Goal: Check status: Check status

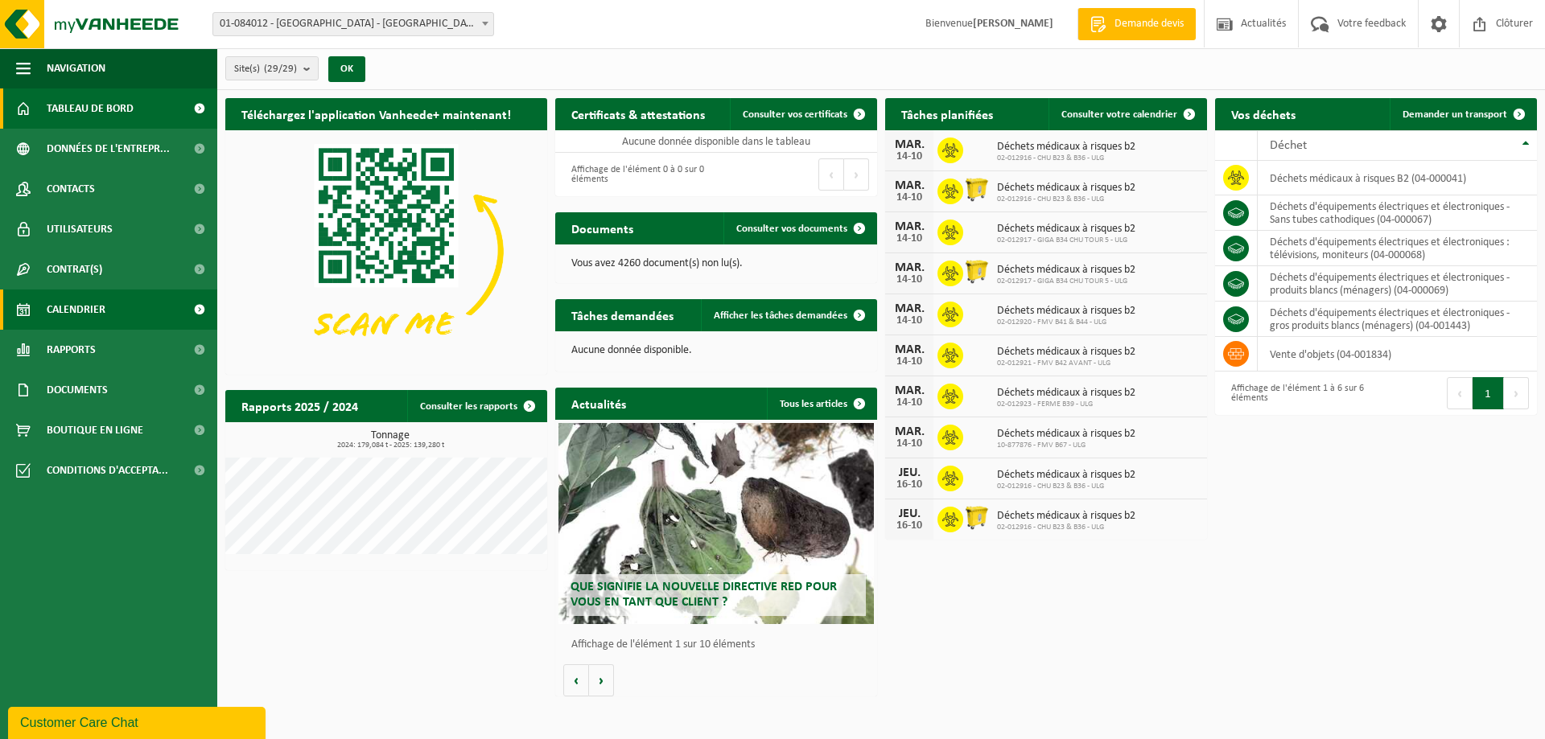
click at [159, 320] on link "Calendrier" at bounding box center [108, 310] width 217 height 40
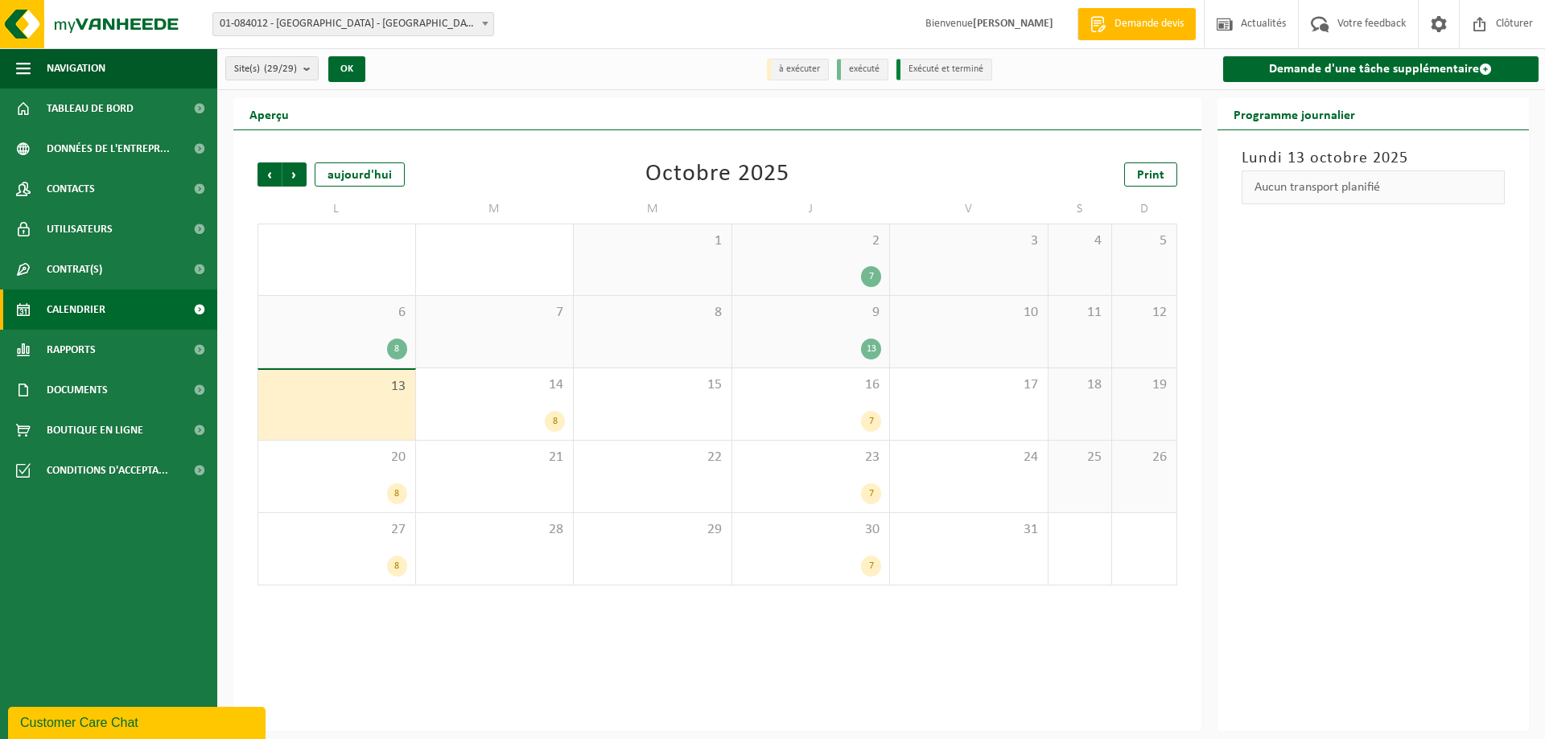
click at [204, 313] on span at bounding box center [199, 310] width 36 height 40
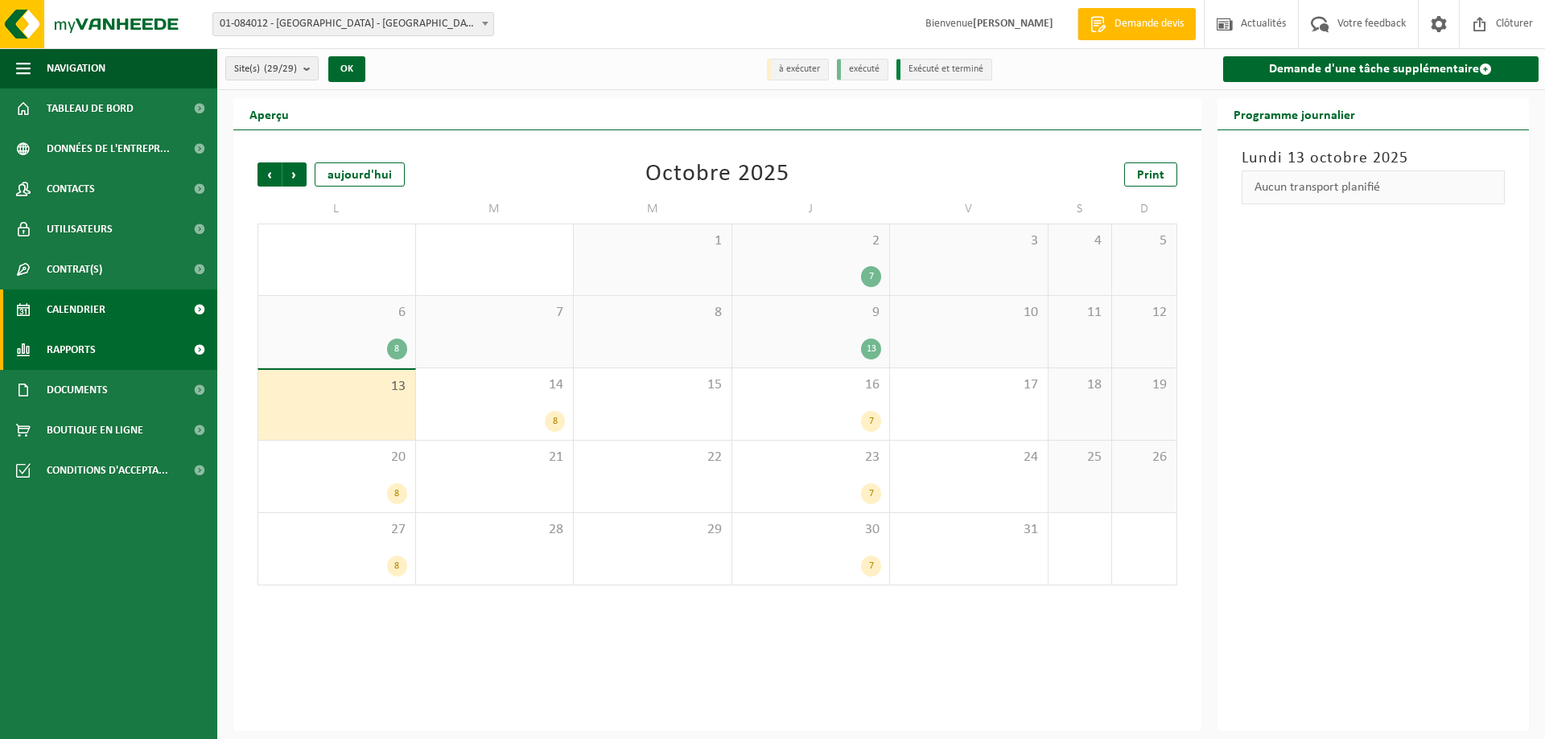
click at [182, 350] on span at bounding box center [199, 350] width 36 height 40
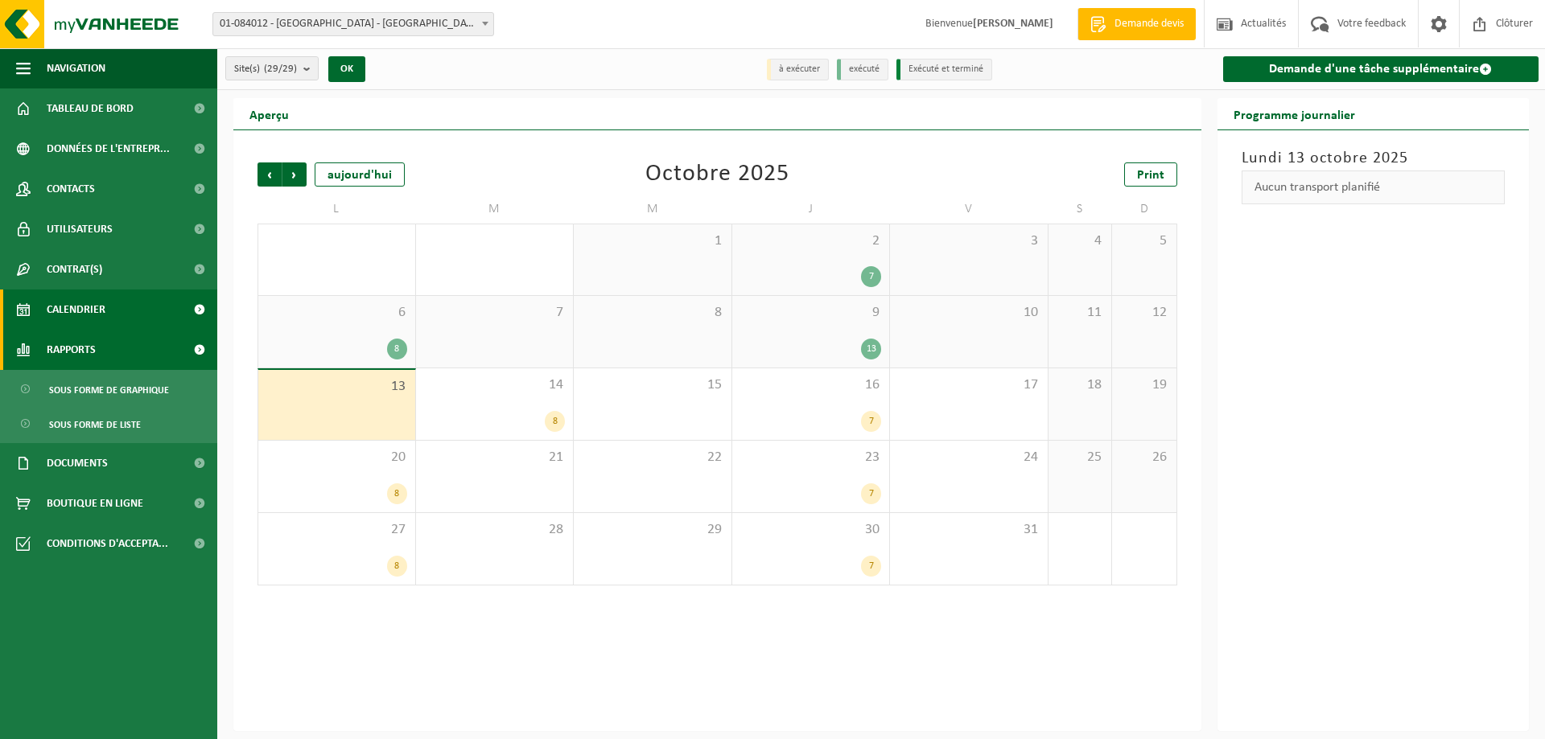
click at [179, 362] on link "Rapports" at bounding box center [108, 350] width 217 height 40
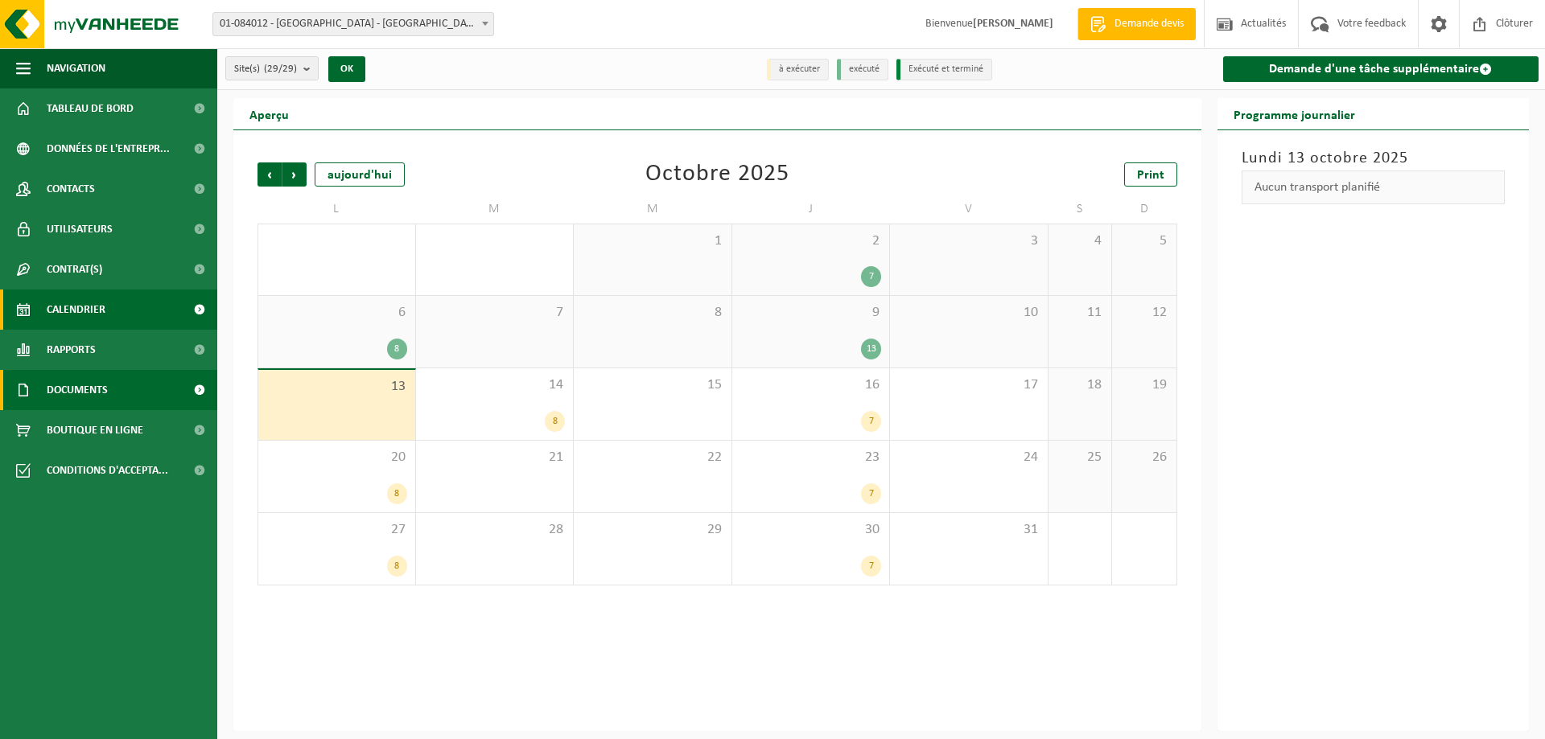
click at [136, 388] on link "Documents" at bounding box center [108, 390] width 217 height 40
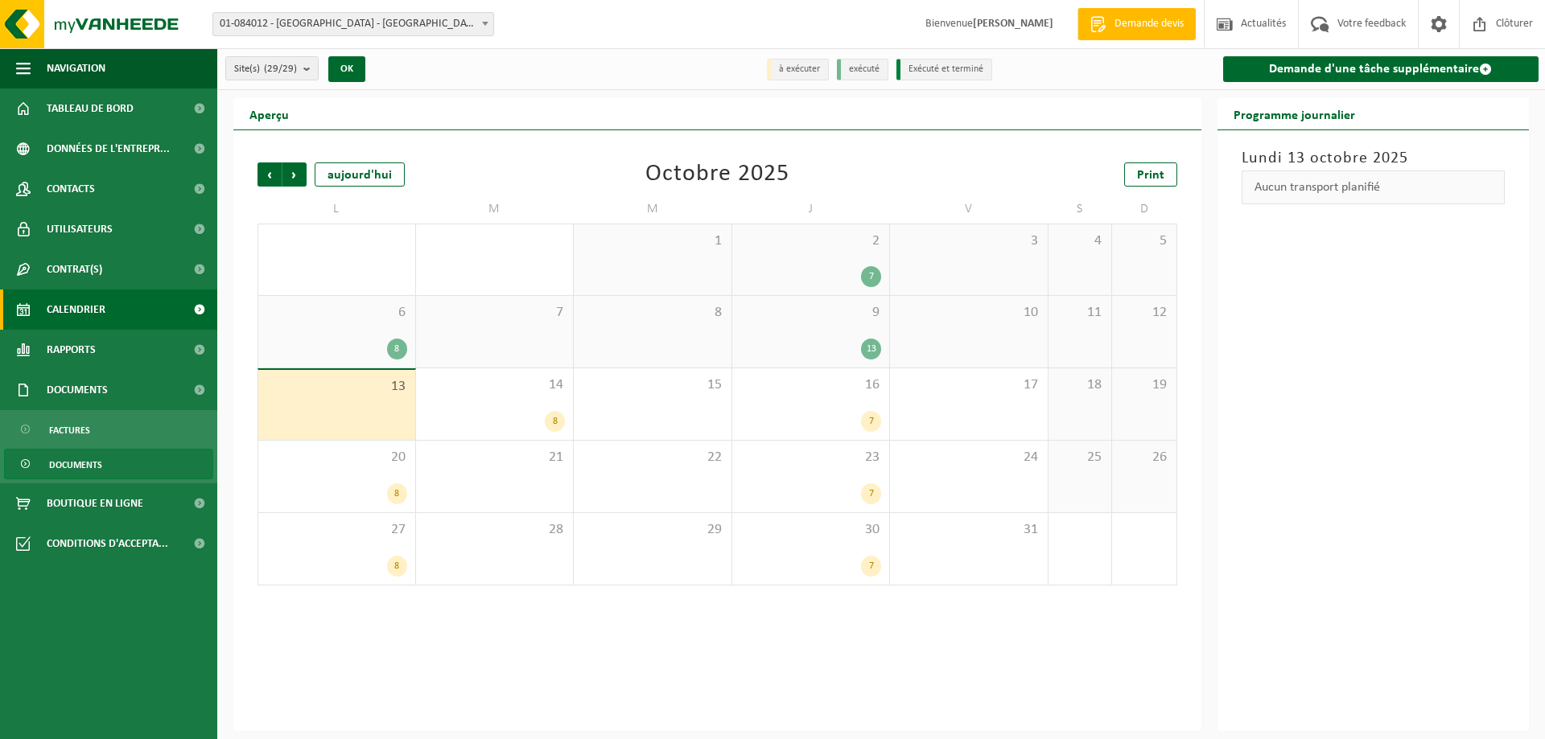
click at [142, 465] on link "Documents" at bounding box center [108, 464] width 209 height 31
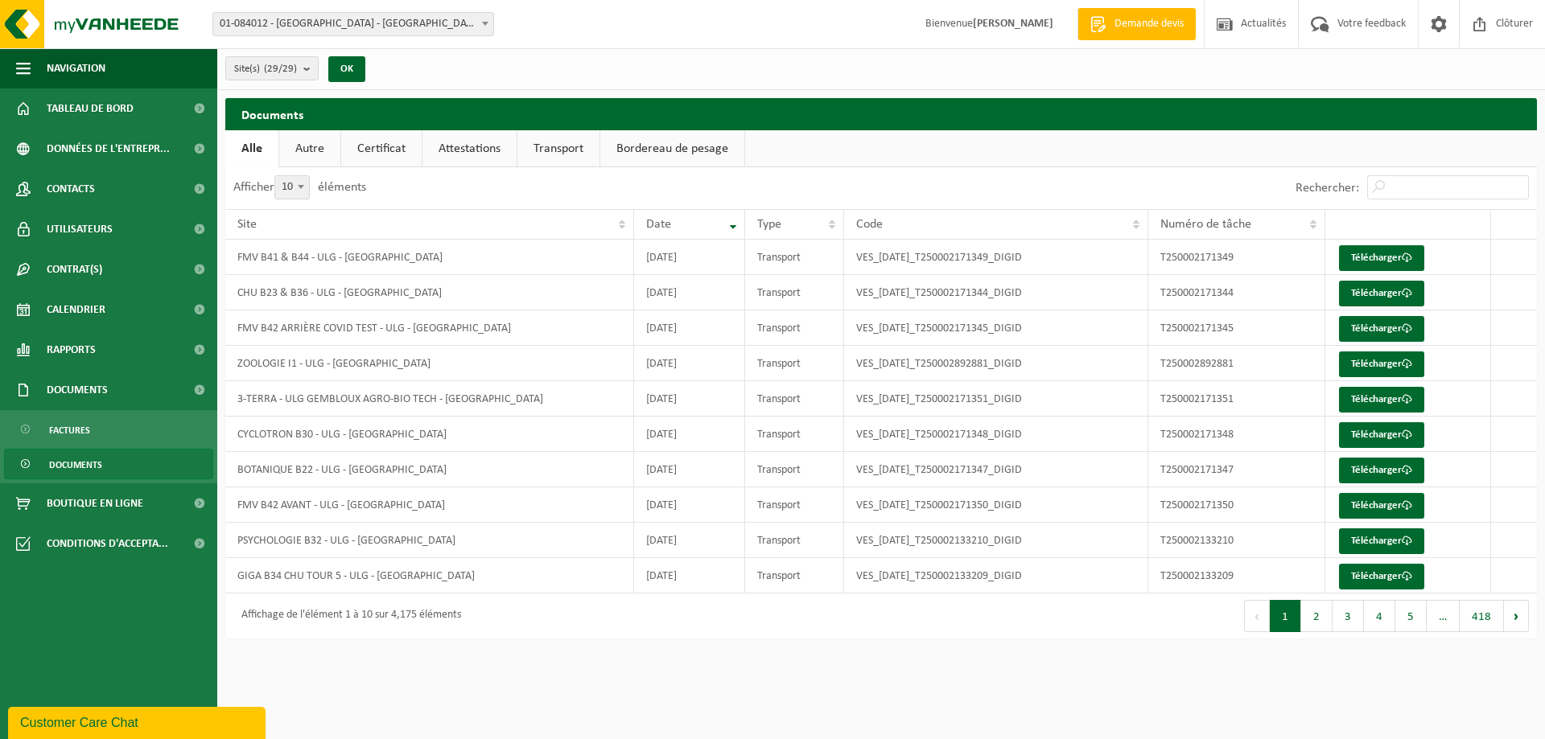
click at [139, 455] on link "Documents" at bounding box center [108, 464] width 209 height 31
click at [130, 457] on link "Documents" at bounding box center [108, 464] width 209 height 31
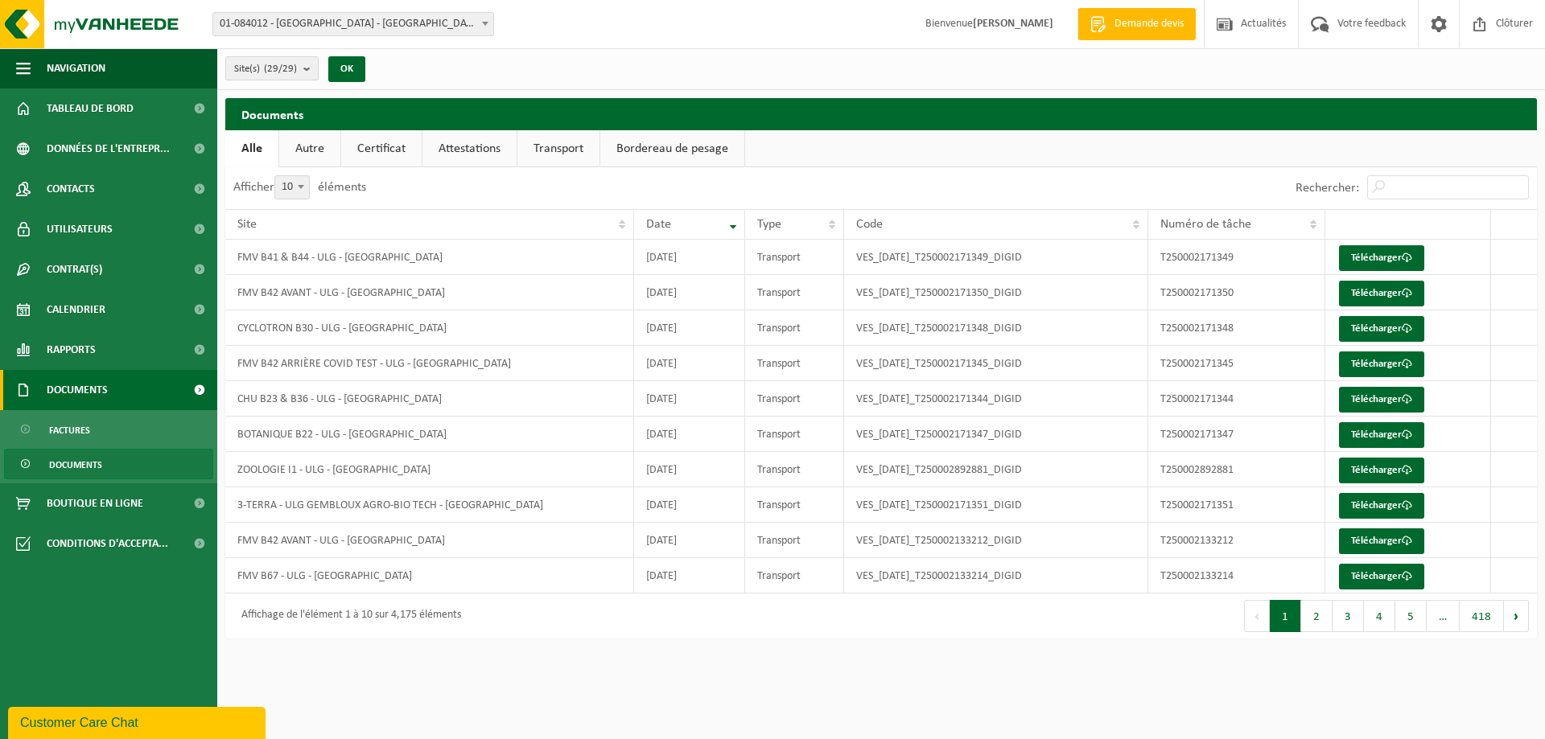
click at [87, 398] on span "Documents" at bounding box center [77, 390] width 61 height 40
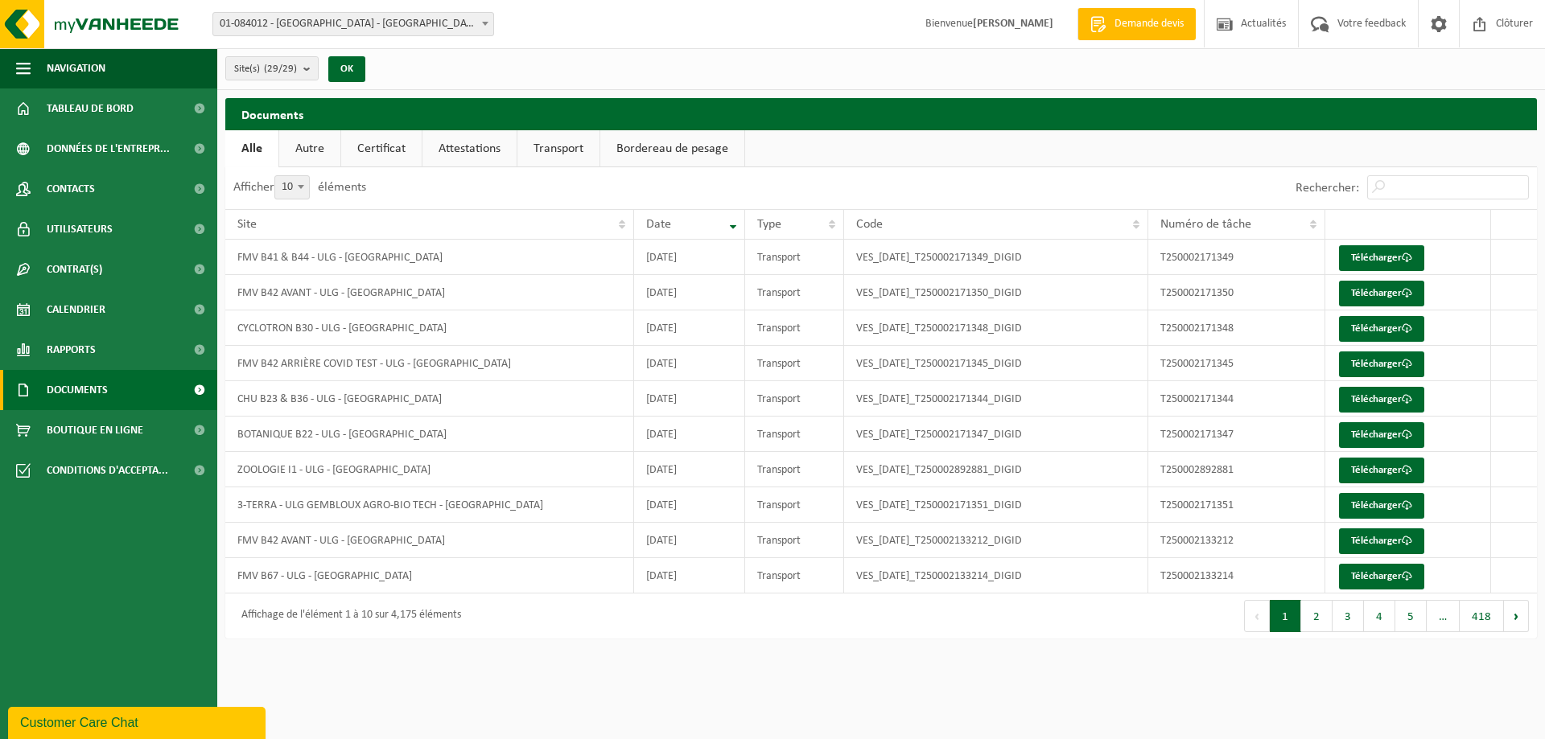
click at [182, 399] on span at bounding box center [199, 390] width 36 height 40
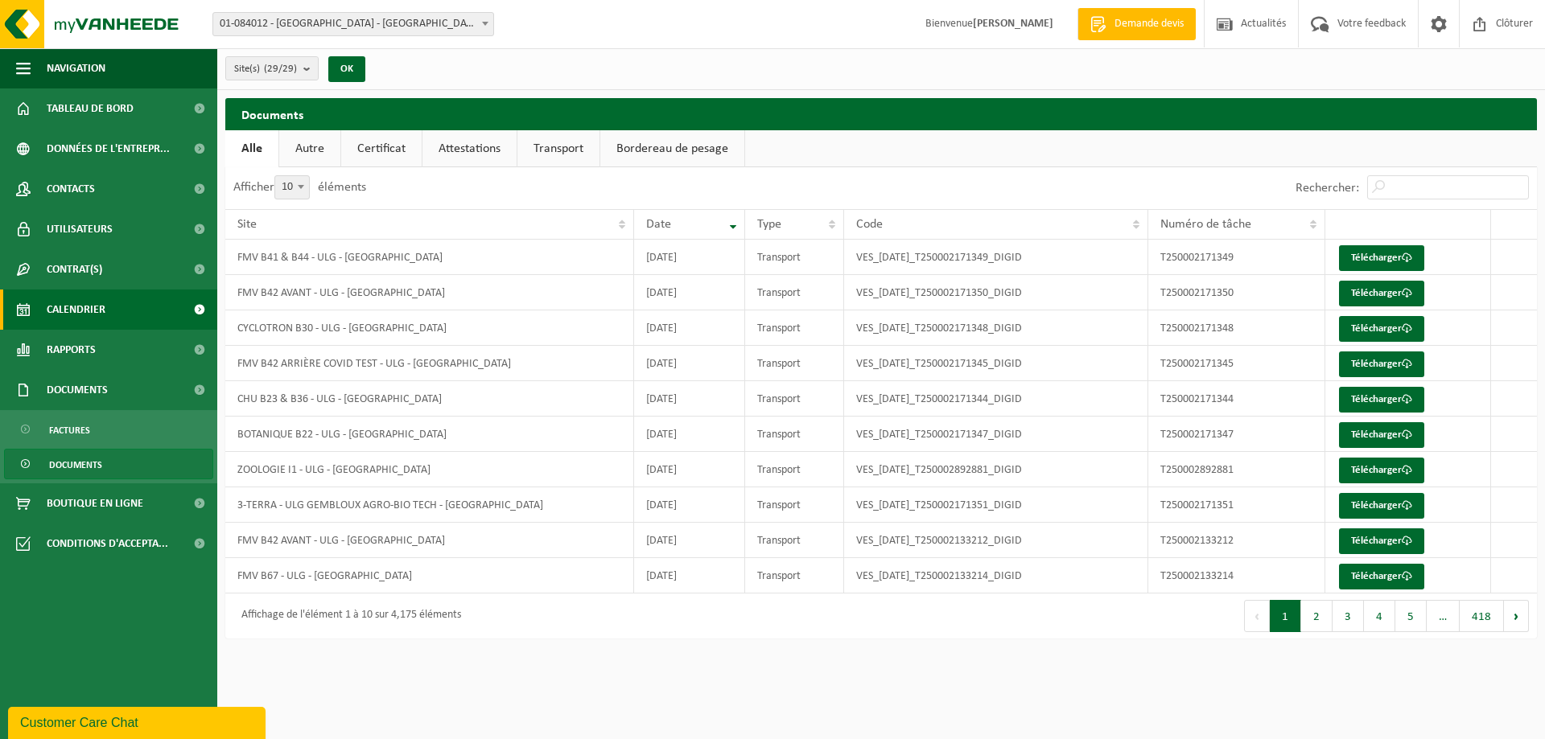
click at [118, 315] on link "Calendrier" at bounding box center [108, 310] width 217 height 40
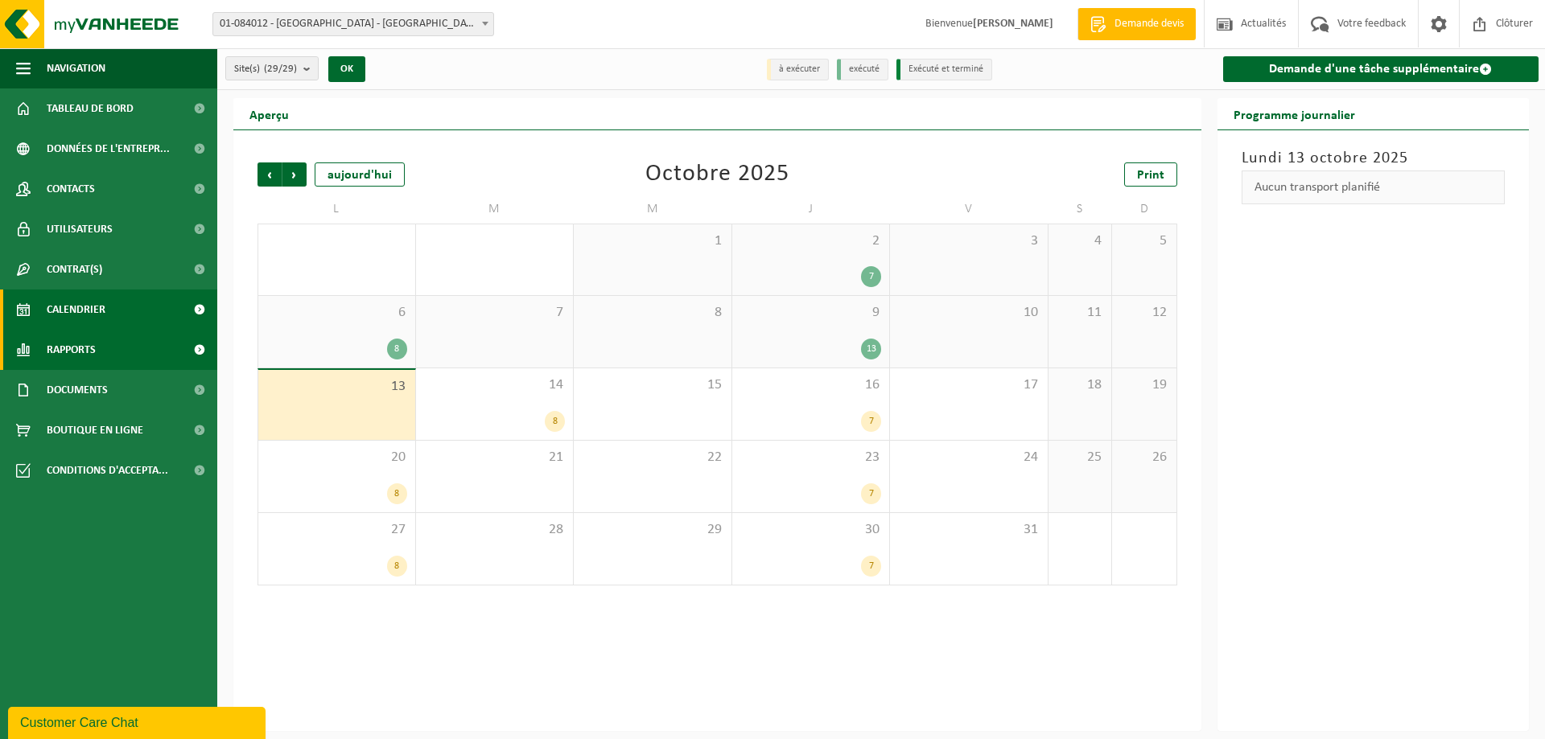
click at [123, 352] on link "Rapports" at bounding box center [108, 350] width 217 height 40
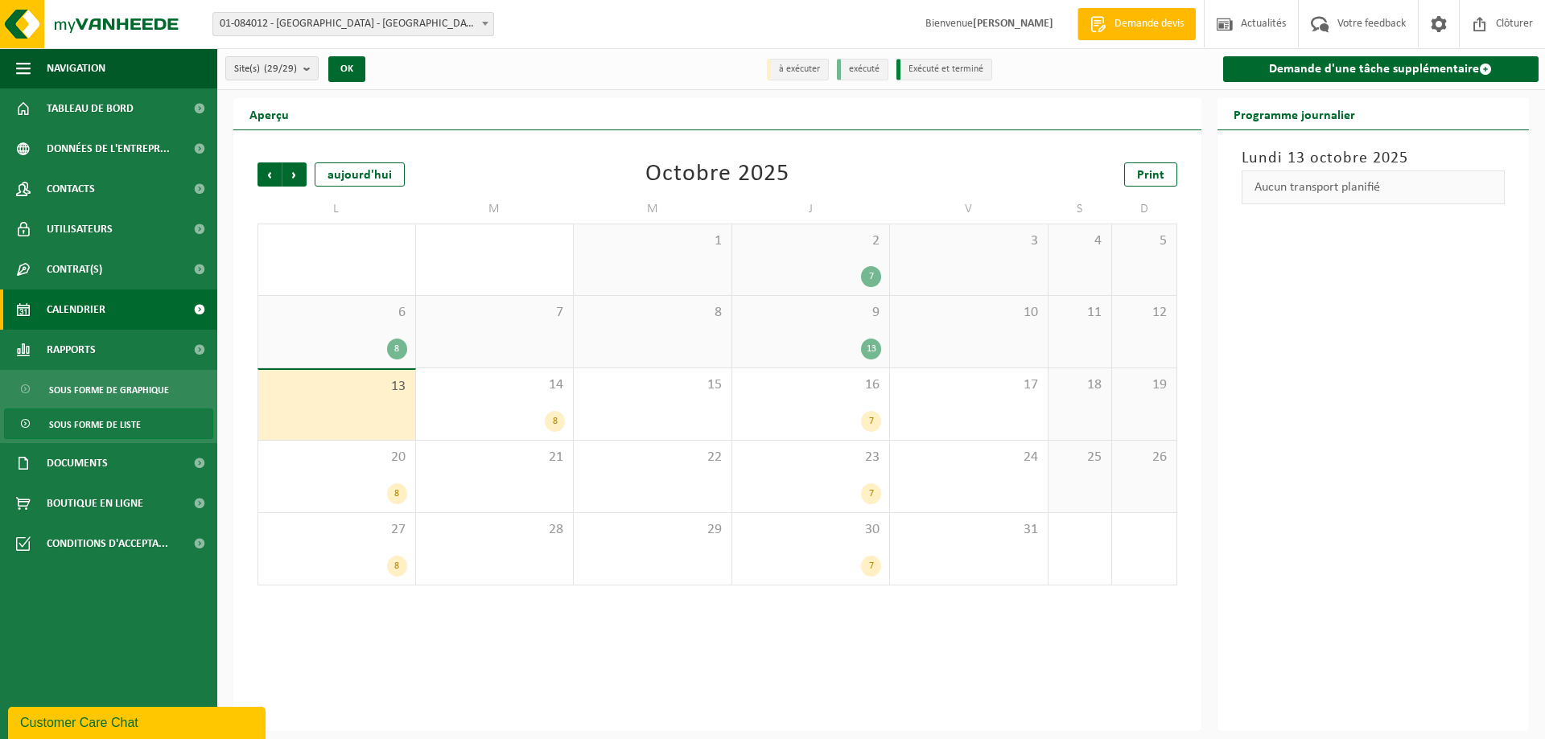
click at [96, 418] on span "Sous forme de liste" at bounding box center [95, 425] width 92 height 31
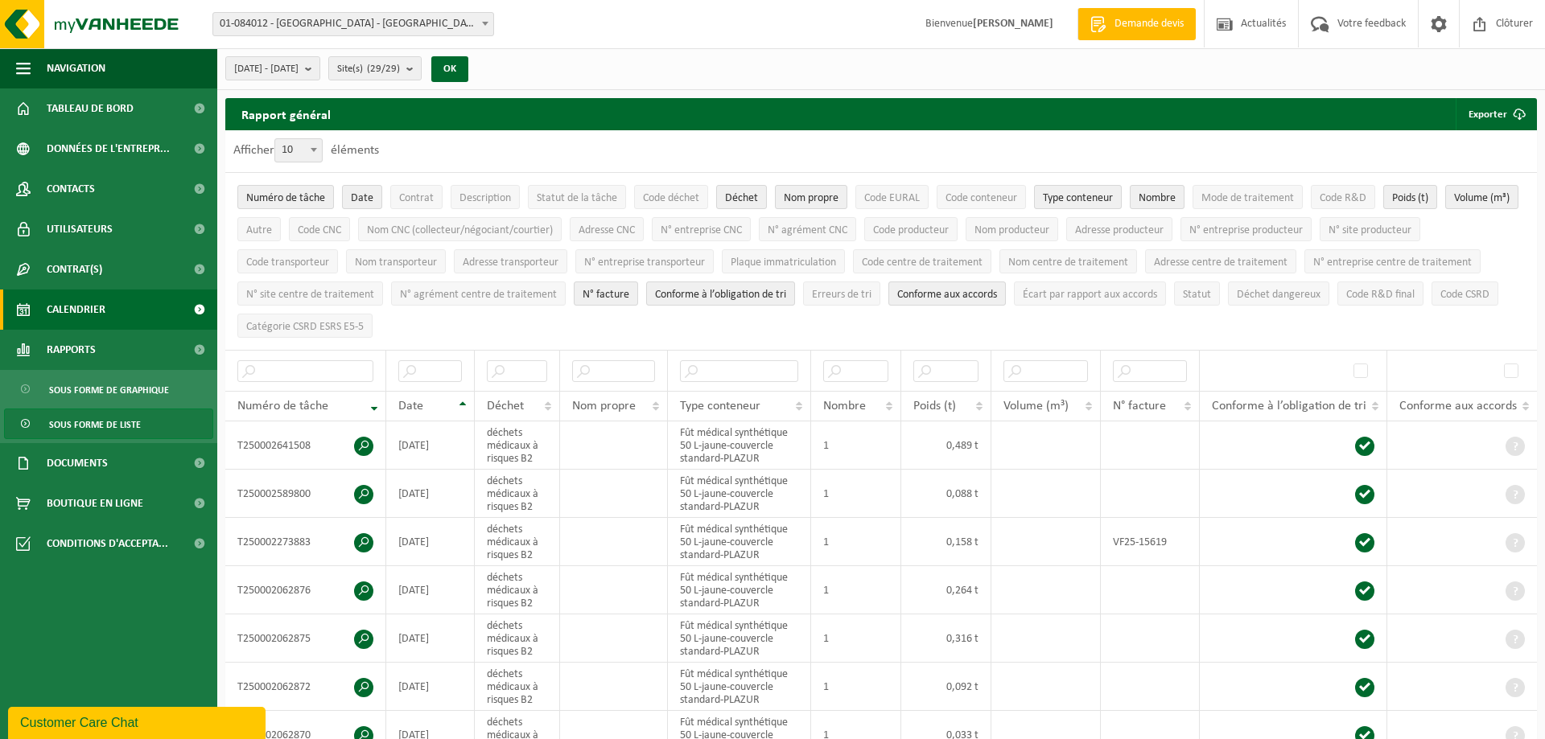
click at [89, 307] on span "Calendrier" at bounding box center [76, 310] width 59 height 40
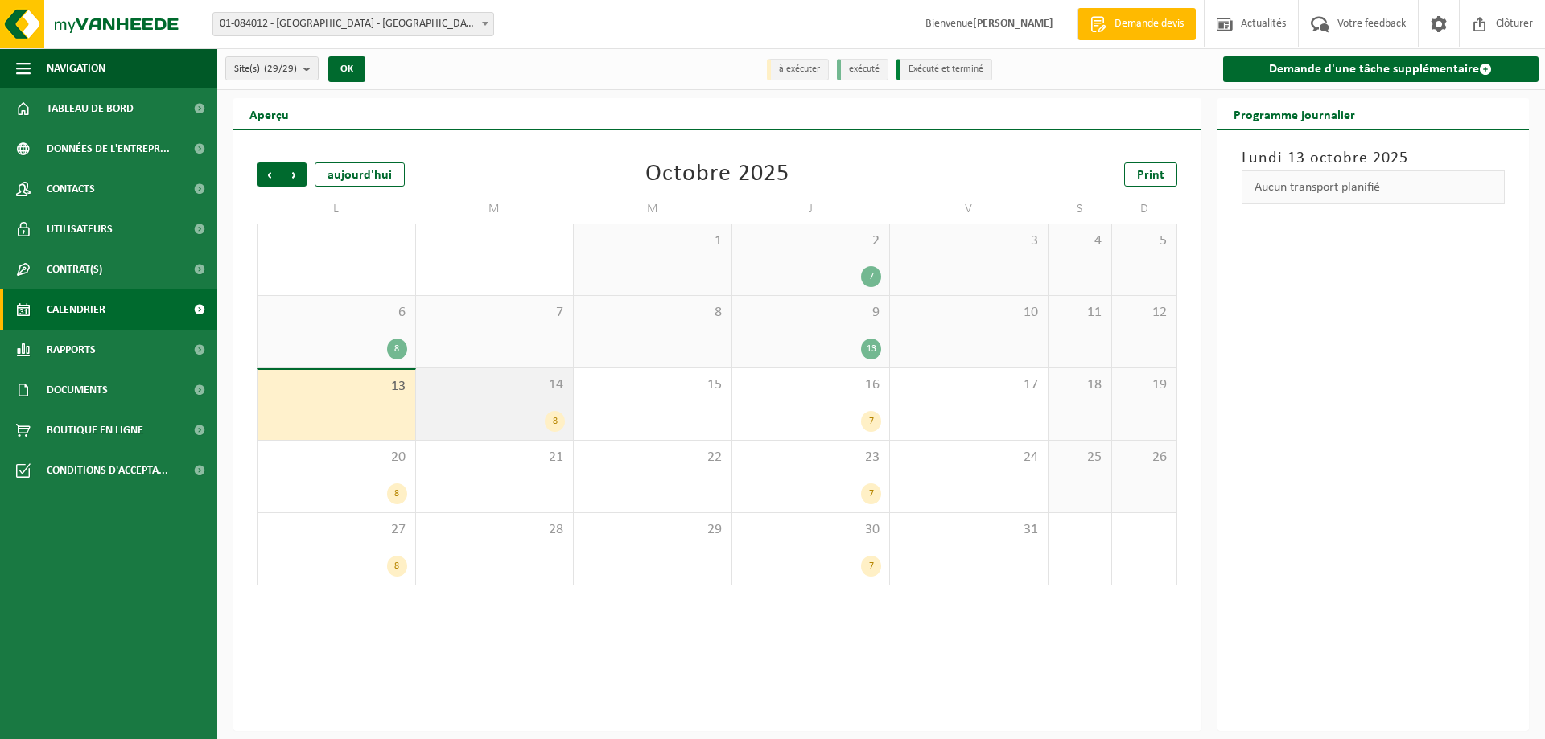
click at [517, 419] on div "8" at bounding box center [495, 421] width 142 height 21
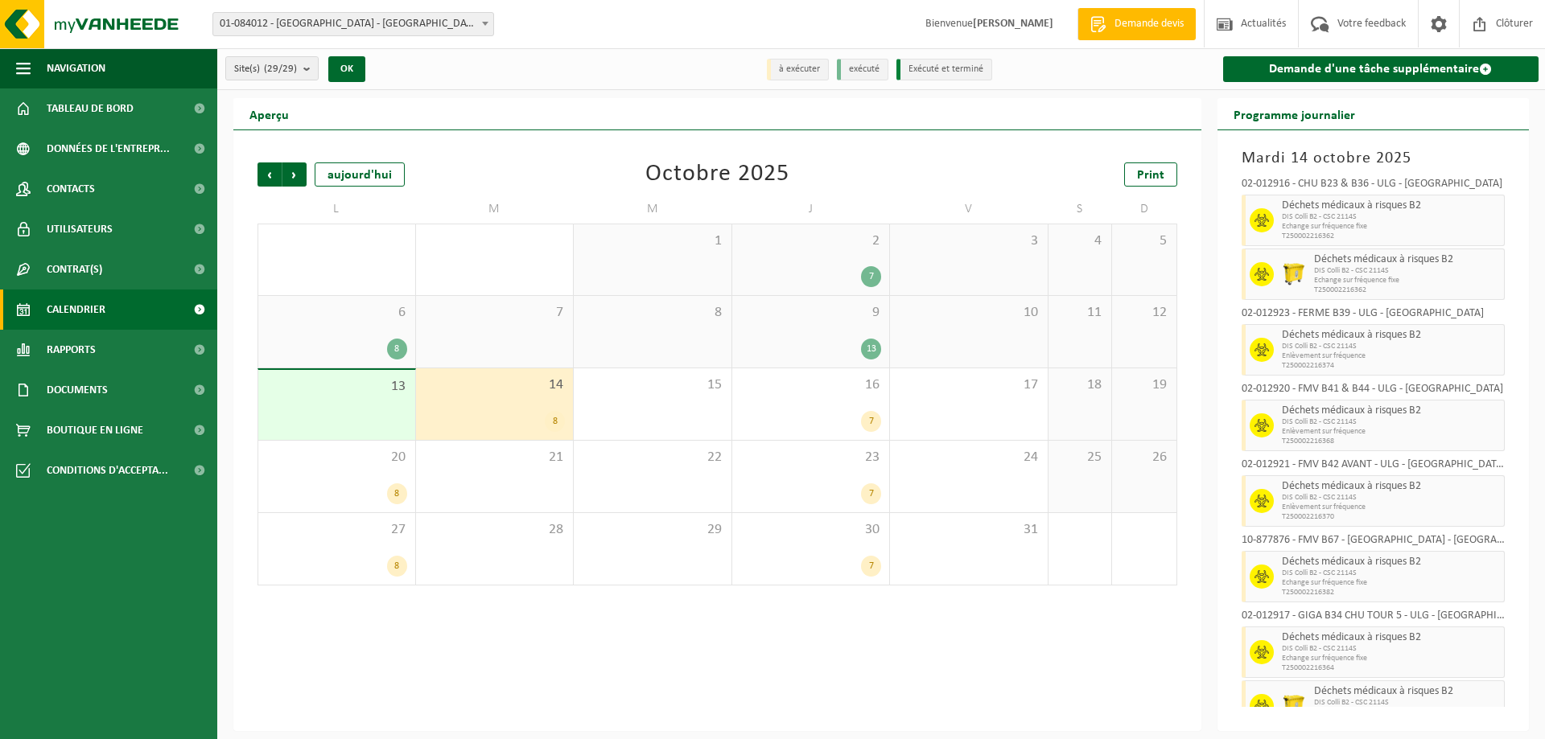
click at [355, 387] on span "13" at bounding box center [336, 387] width 141 height 18
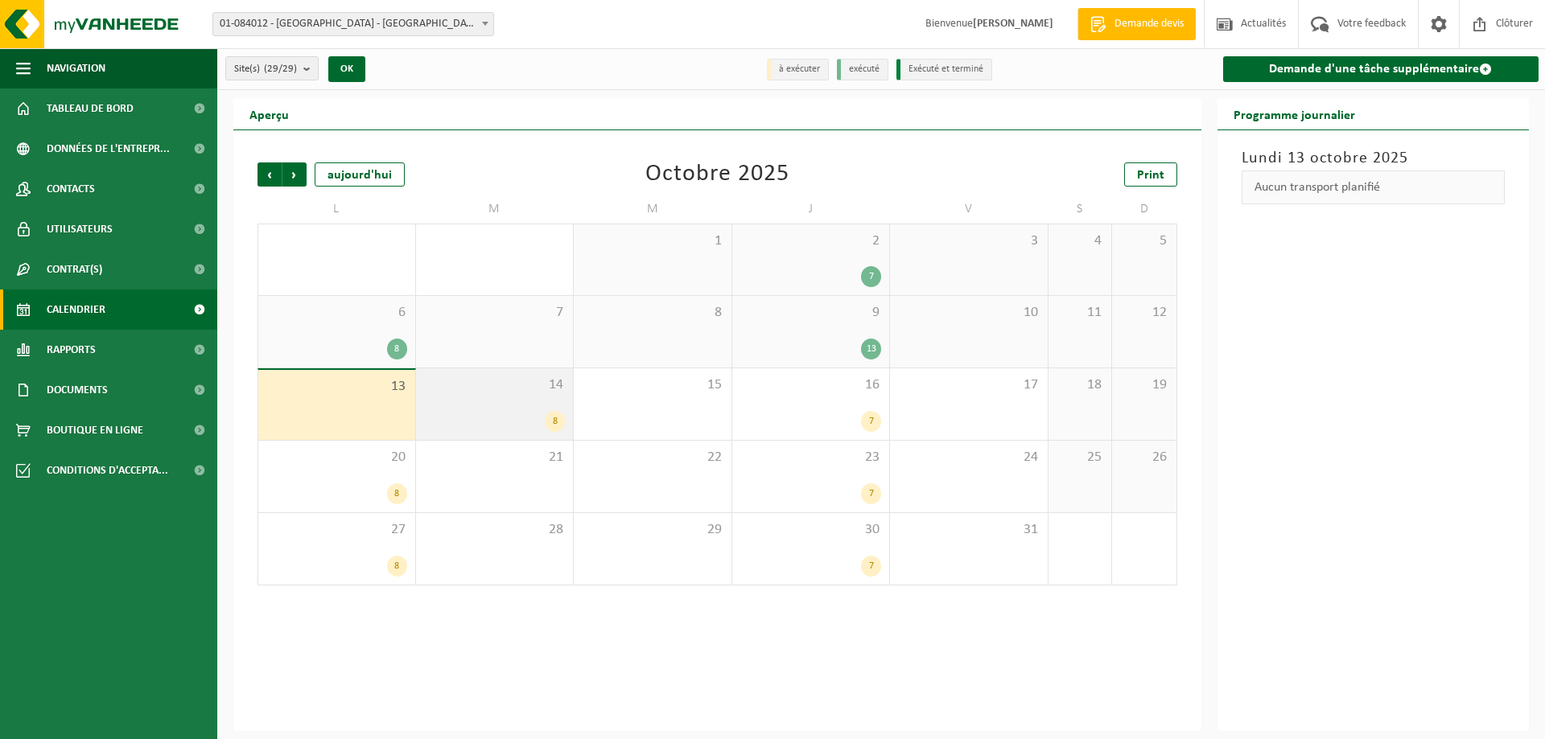
click at [455, 411] on div "8" at bounding box center [495, 421] width 142 height 21
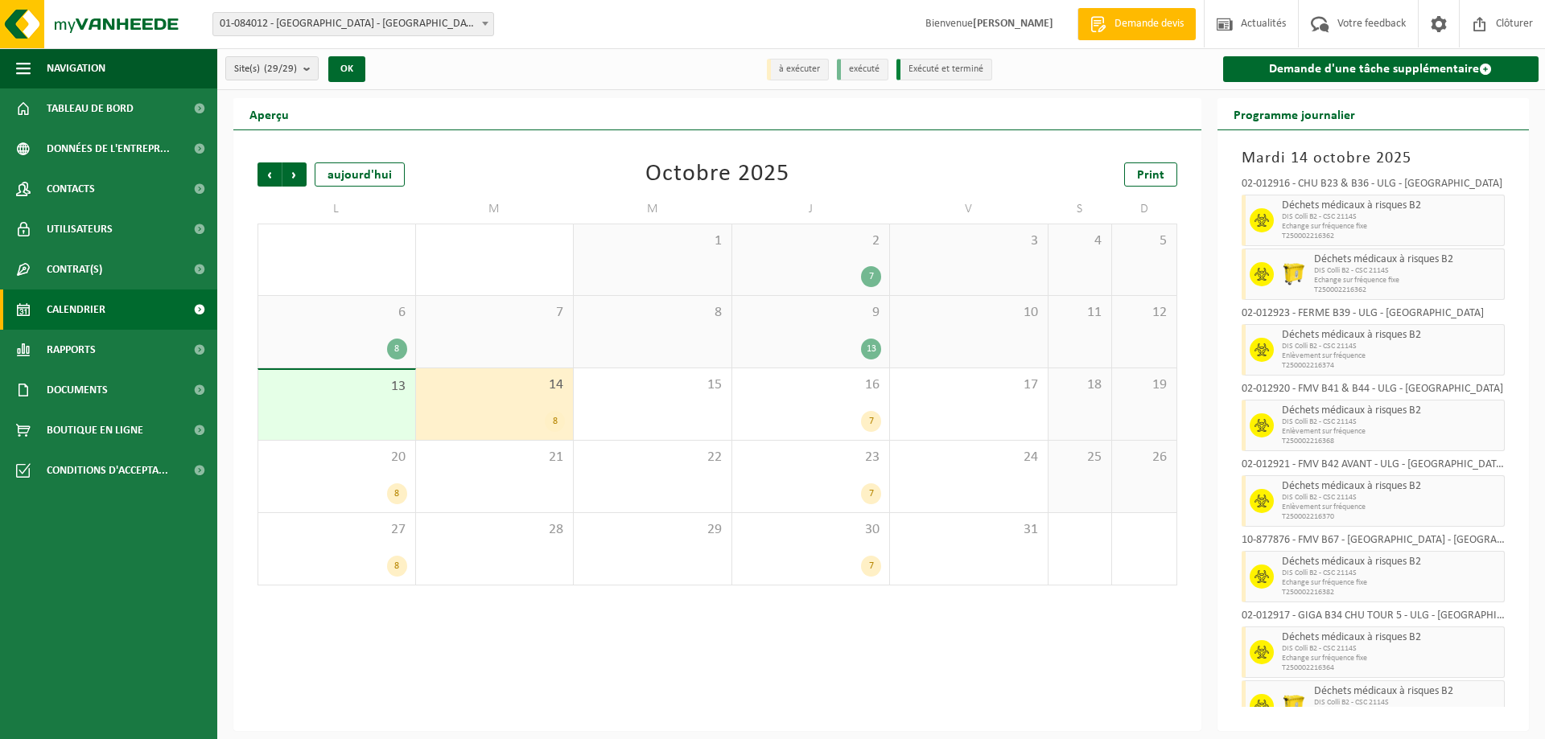
click at [478, 418] on div "8" at bounding box center [495, 421] width 142 height 21
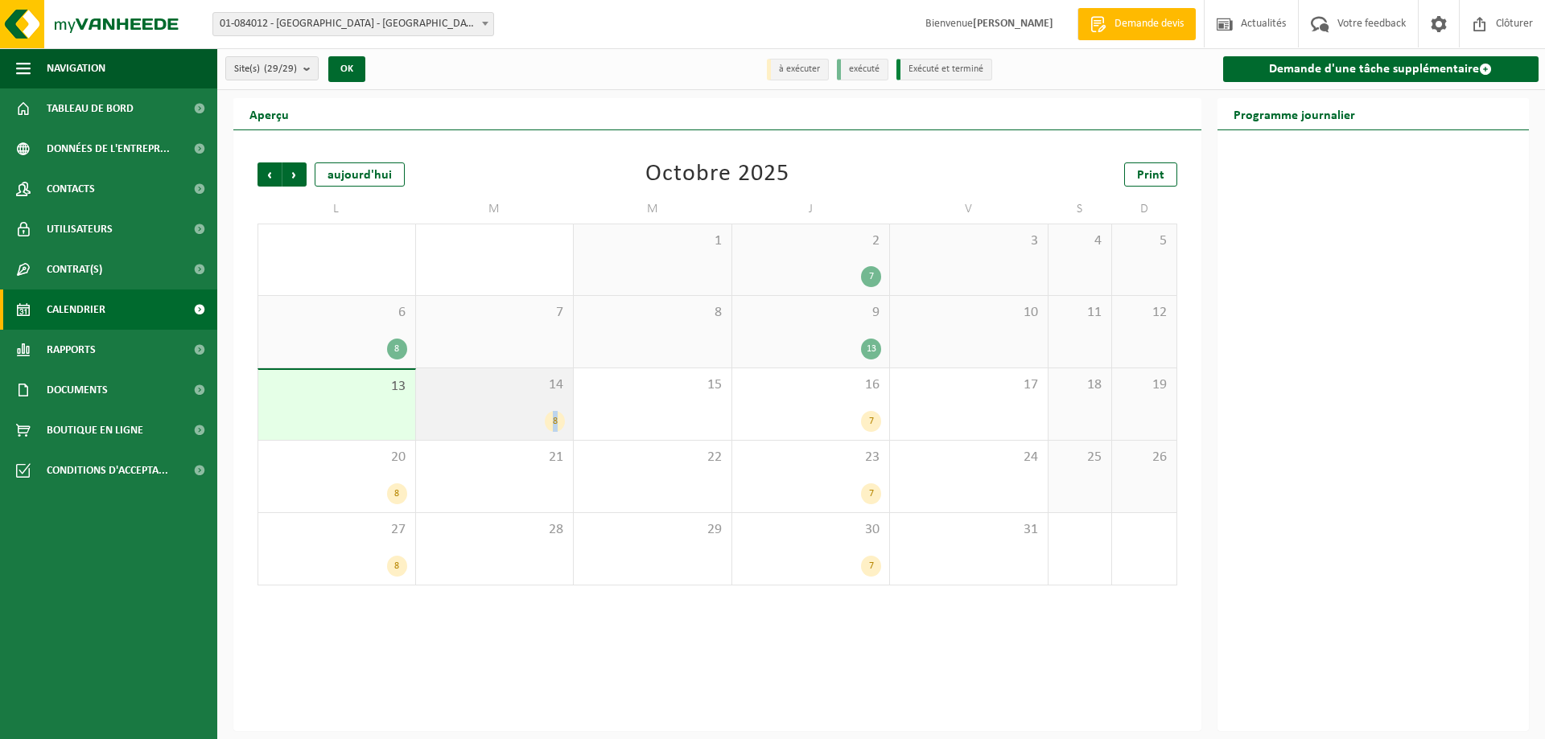
click at [478, 418] on div "8" at bounding box center [495, 421] width 142 height 21
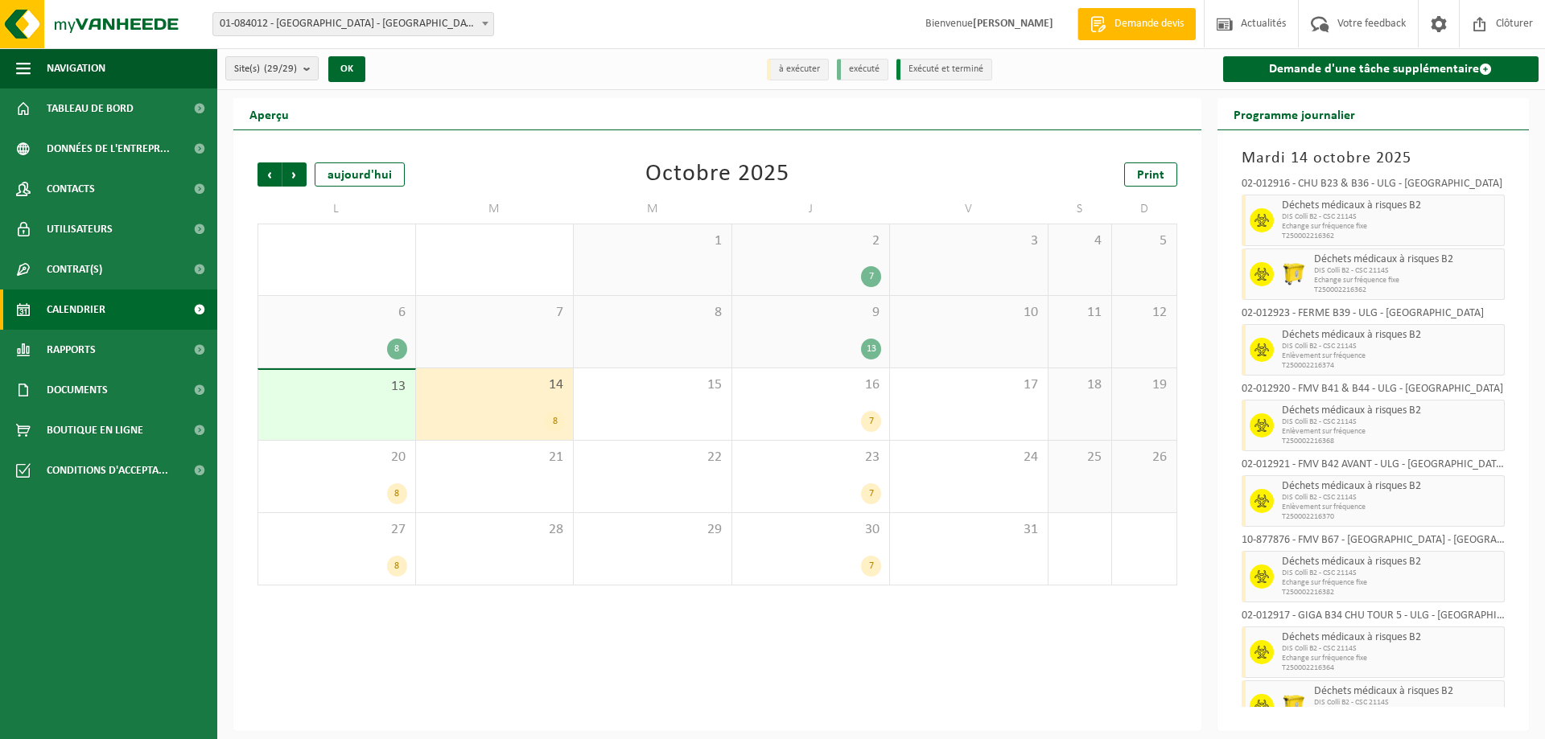
click at [478, 418] on div "8" at bounding box center [495, 421] width 142 height 21
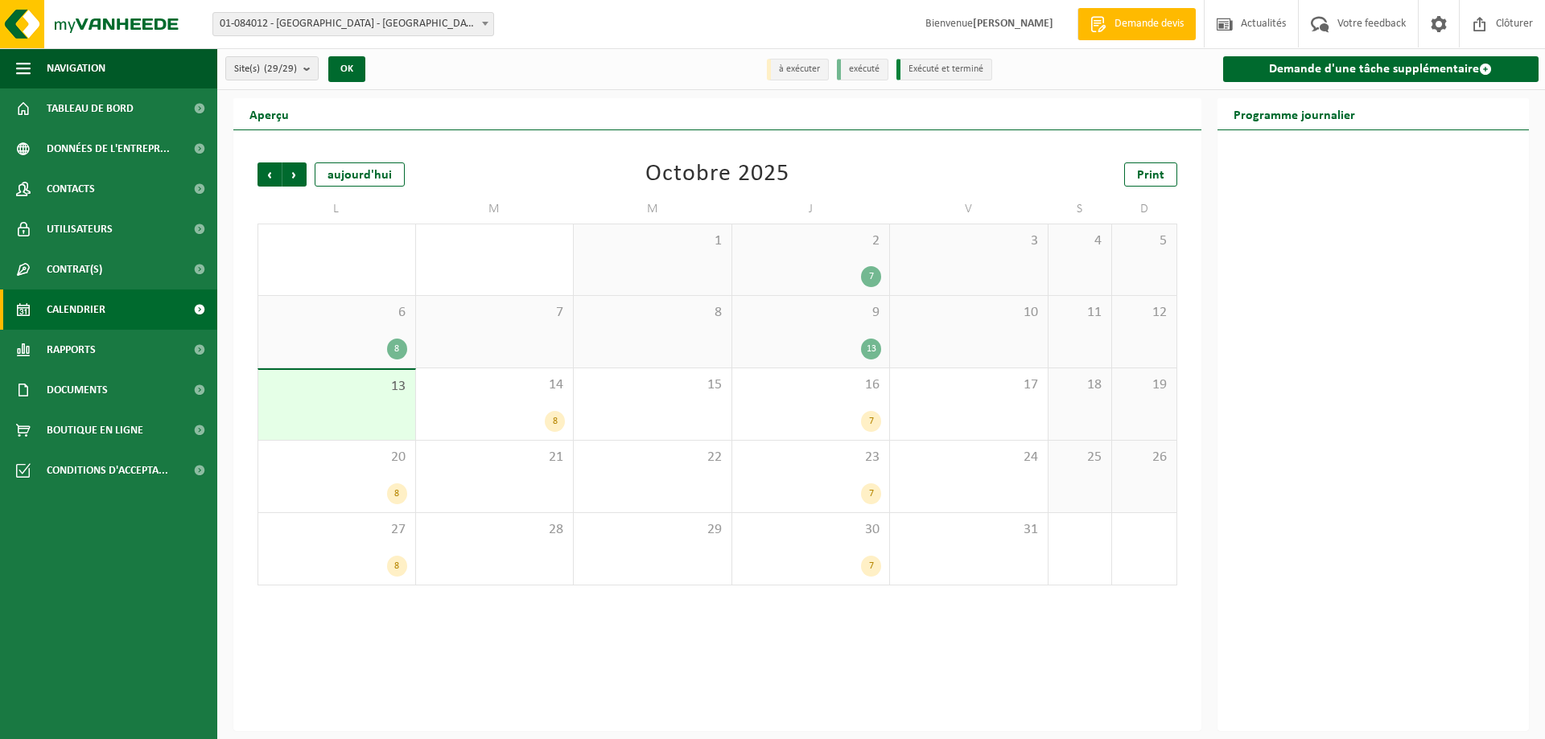
click at [401, 389] on span "13" at bounding box center [336, 387] width 141 height 18
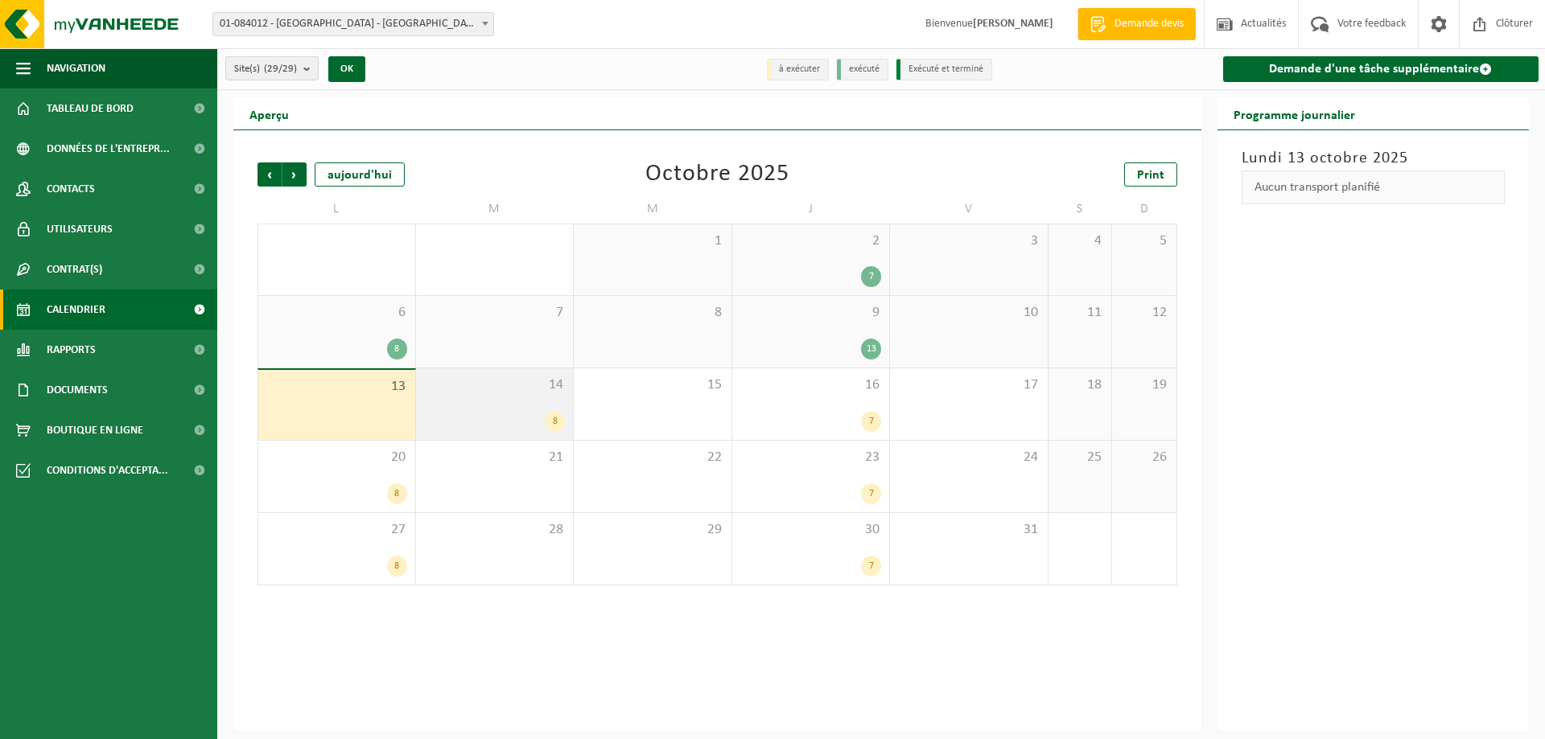
click at [496, 418] on div "8" at bounding box center [495, 421] width 142 height 21
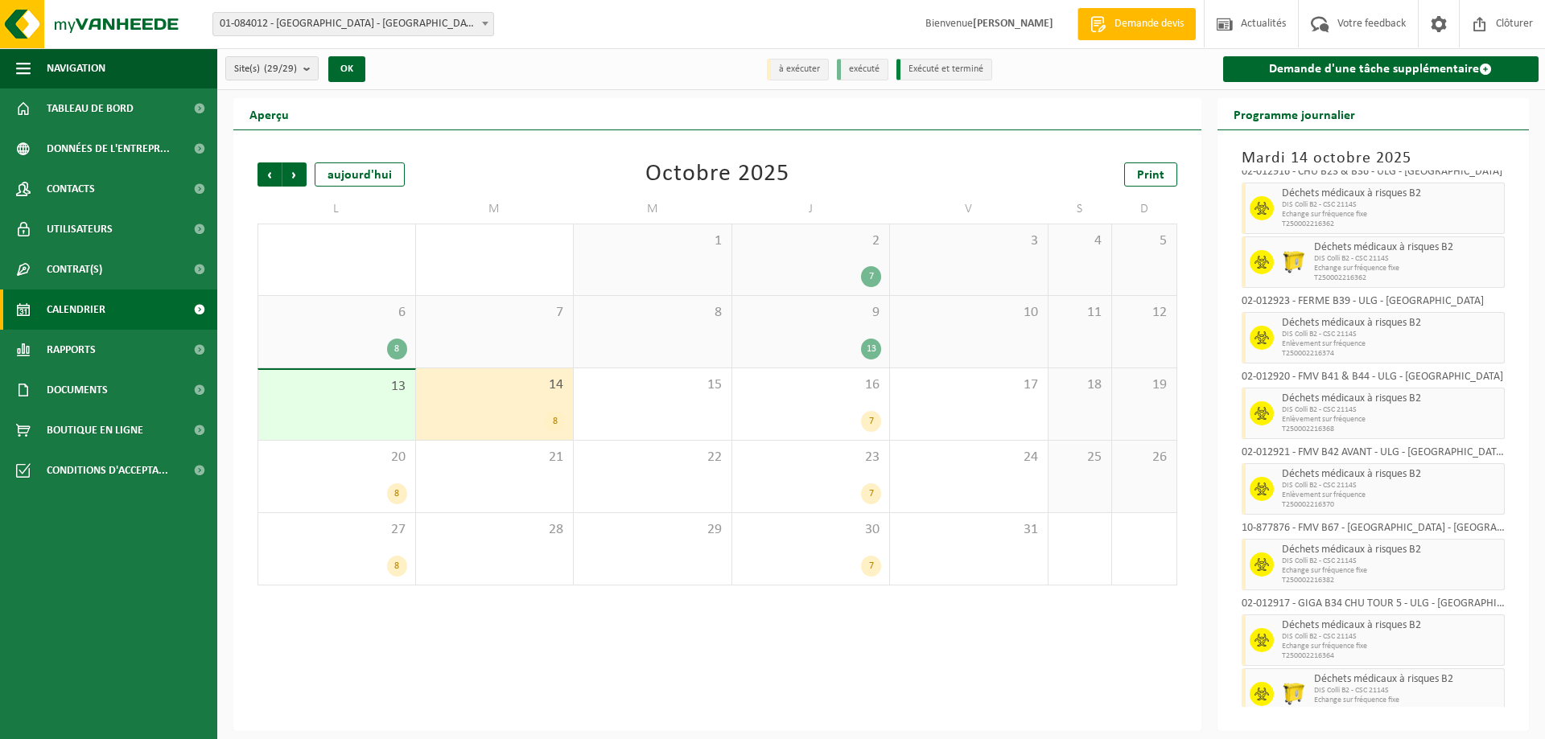
scroll to position [27, 0]
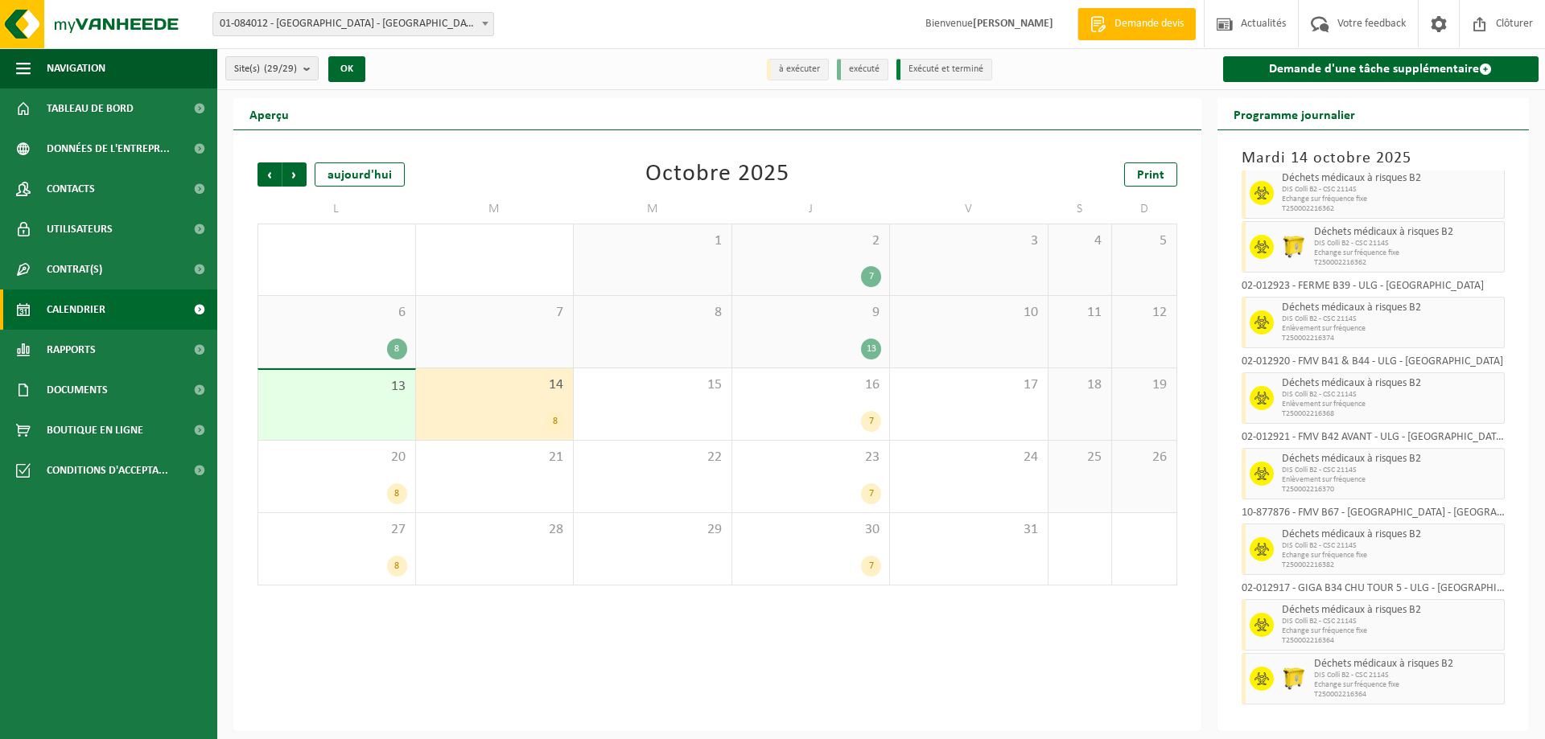
click at [1340, 556] on span "Echange sur fréquence fixe" at bounding box center [1391, 556] width 219 height 10
click at [1314, 480] on span "Enlèvement sur fréquence" at bounding box center [1391, 480] width 219 height 10
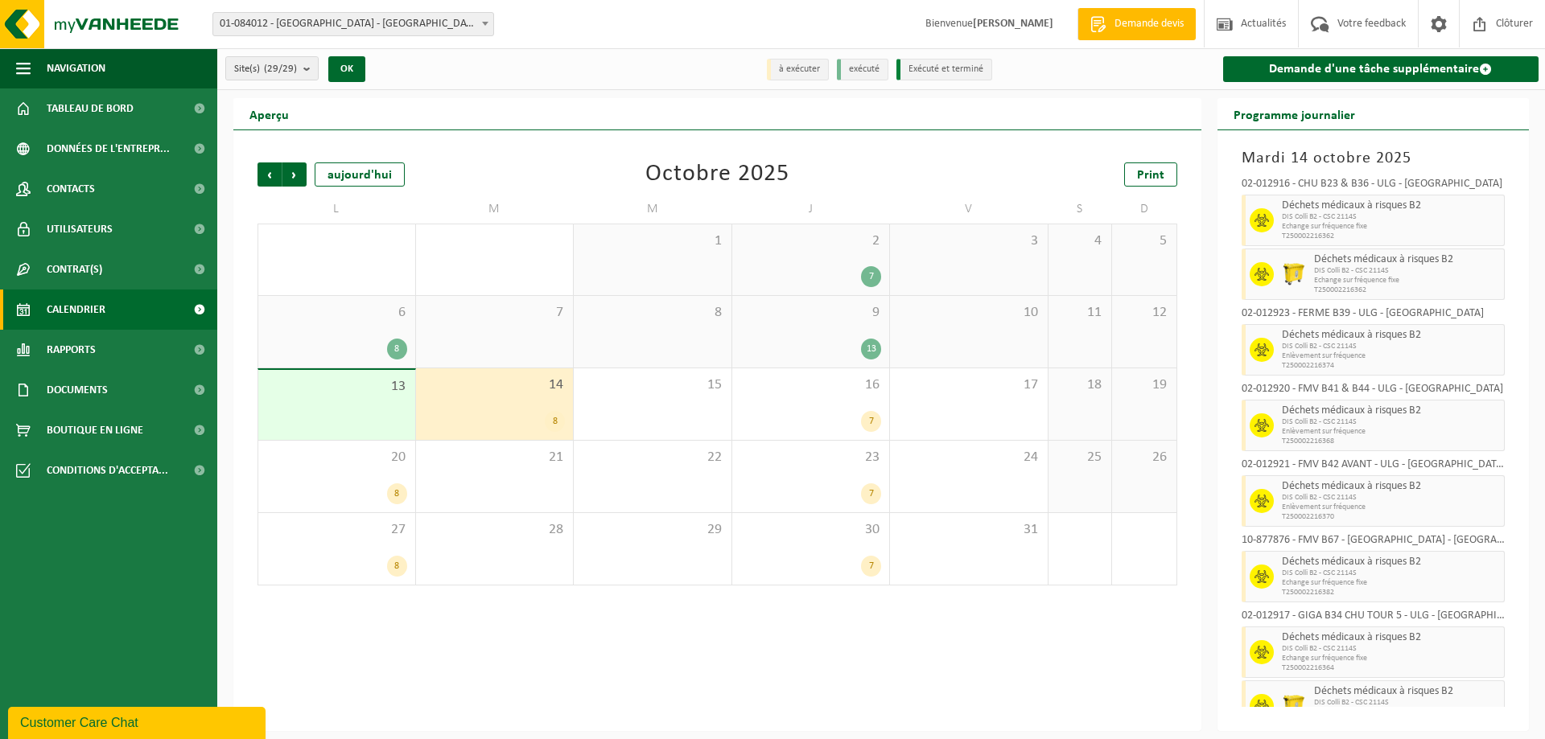
click at [363, 343] on div "8" at bounding box center [336, 349] width 141 height 21
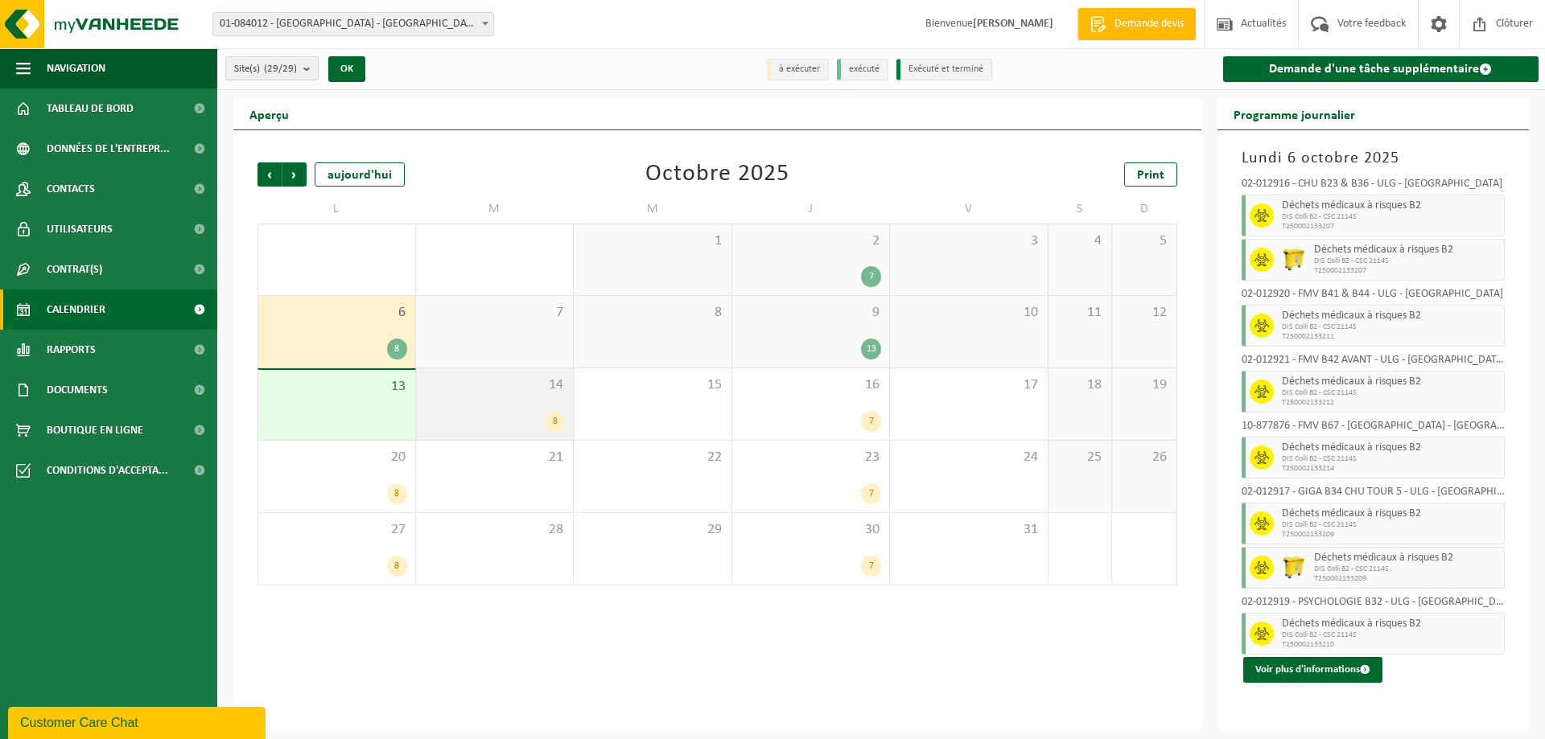
click at [490, 407] on div "14 8" at bounding box center [495, 404] width 158 height 72
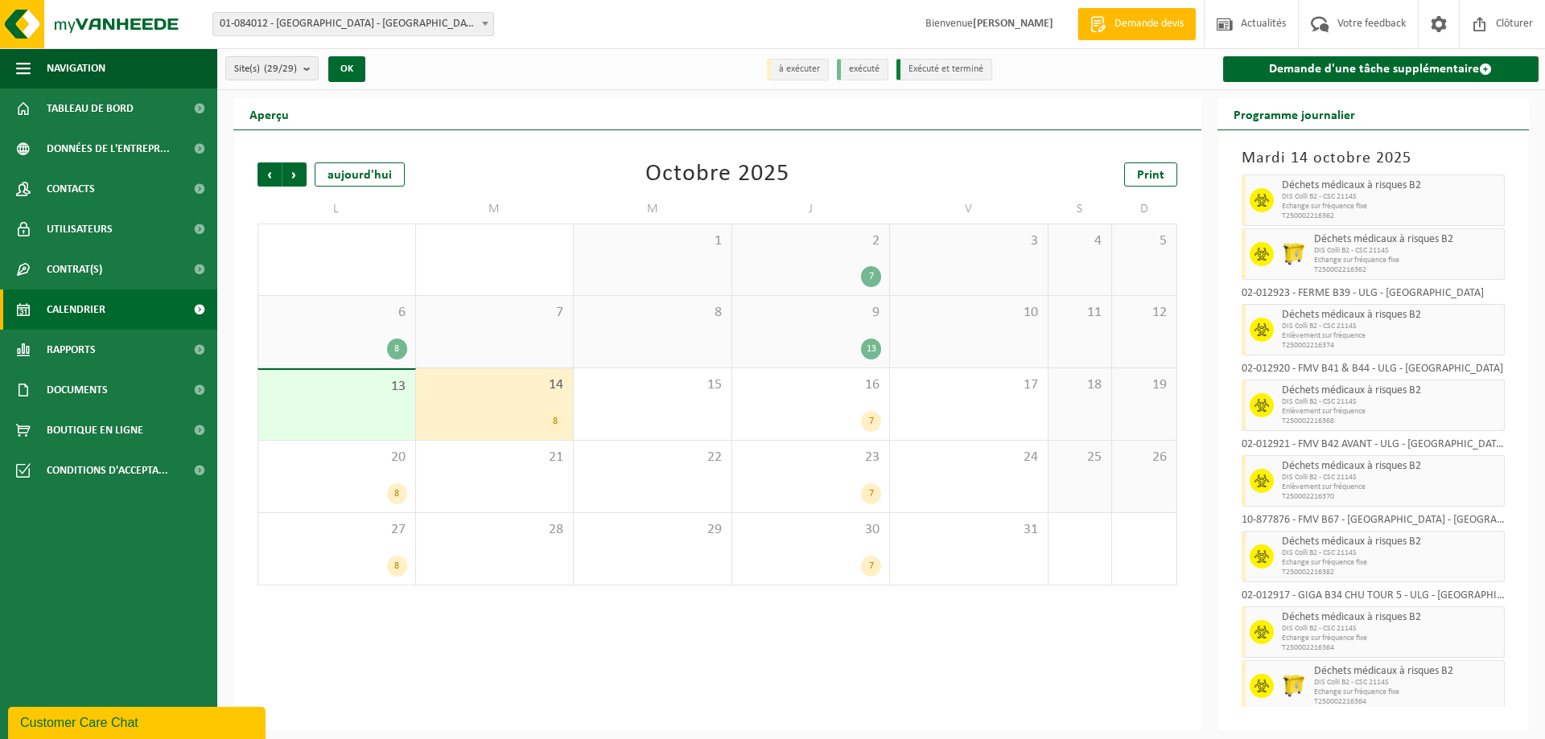
scroll to position [27, 0]
